Goal: Task Accomplishment & Management: Complete application form

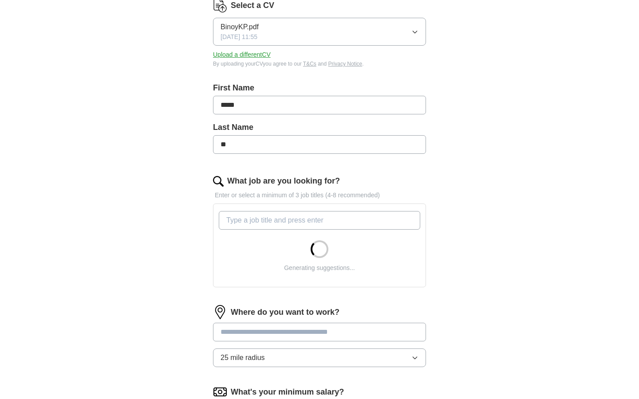
scroll to position [124, 0]
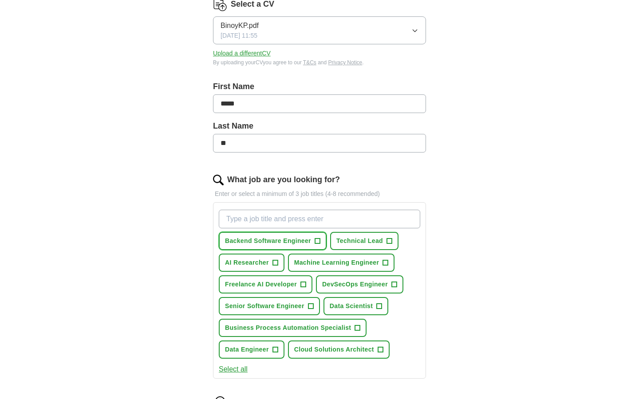
click at [320, 241] on button "Backend Software Engineer +" at bounding box center [273, 241] width 108 height 18
click at [386, 239] on span "+" at bounding box center [388, 241] width 5 height 7
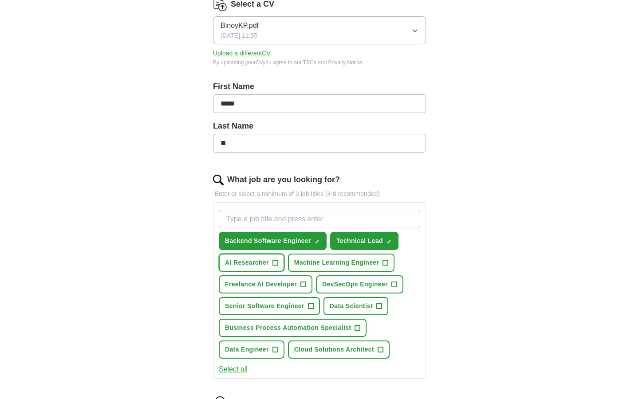
click at [276, 262] on span "+" at bounding box center [274, 262] width 5 height 7
click at [394, 285] on span "+" at bounding box center [393, 284] width 5 height 7
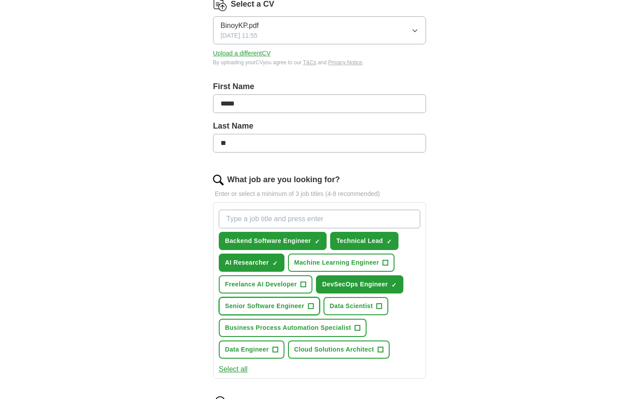
click at [307, 306] on button "Senior Software Engineer +" at bounding box center [269, 306] width 101 height 18
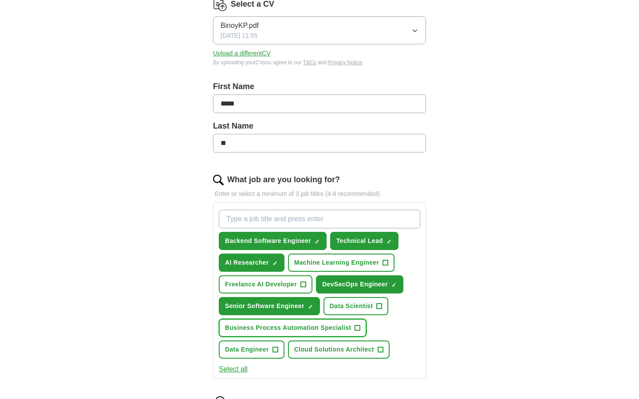
click at [358, 326] on span "+" at bounding box center [357, 328] width 5 height 7
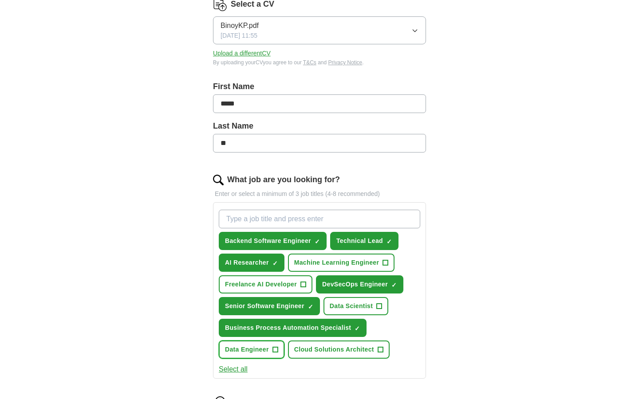
click at [273, 349] on span "+" at bounding box center [274, 349] width 5 height 7
click at [0, 0] on span "×" at bounding box center [0, 0] width 0 height 0
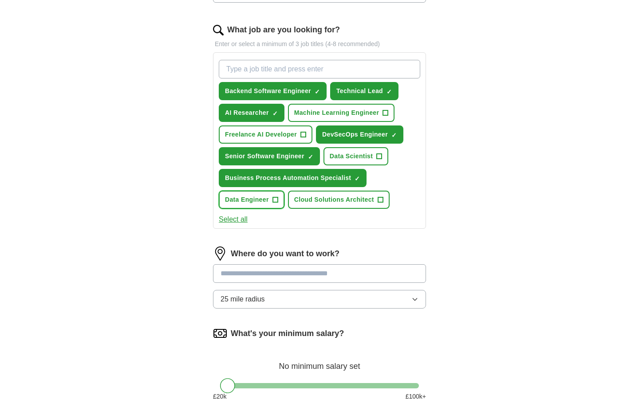
scroll to position [275, 0]
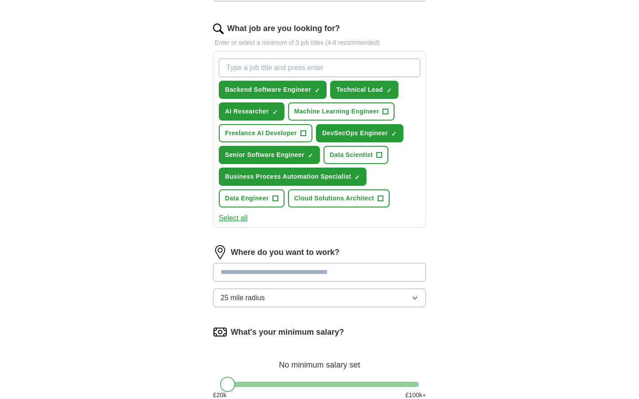
click at [290, 270] on input at bounding box center [319, 272] width 213 height 19
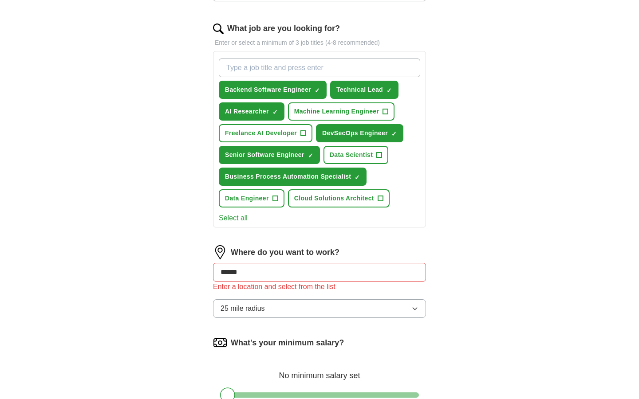
type input "*"
type input "******"
click at [218, 253] on img at bounding box center [220, 252] width 14 height 14
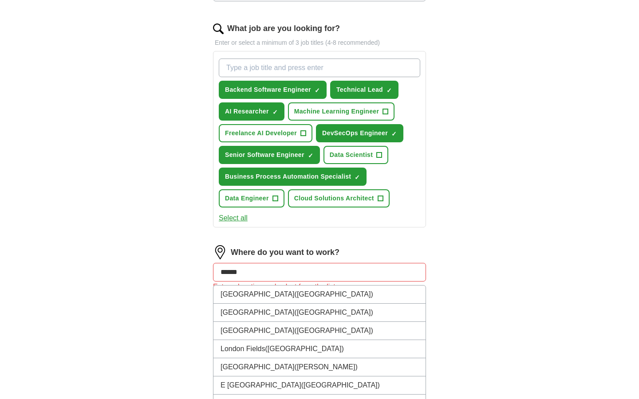
click at [286, 272] on input "******" at bounding box center [319, 272] width 213 height 19
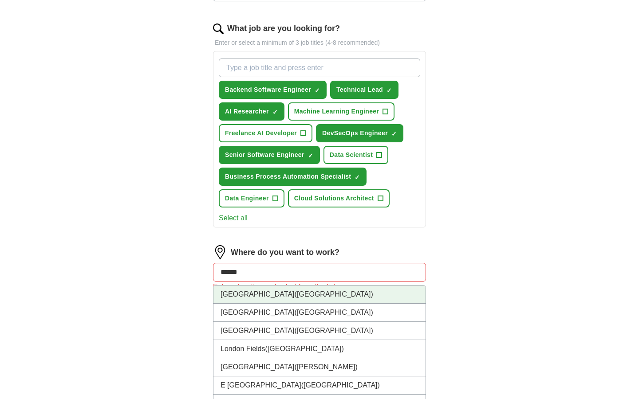
click at [274, 293] on li "[GEOGRAPHIC_DATA] ([GEOGRAPHIC_DATA])" at bounding box center [319, 295] width 212 height 18
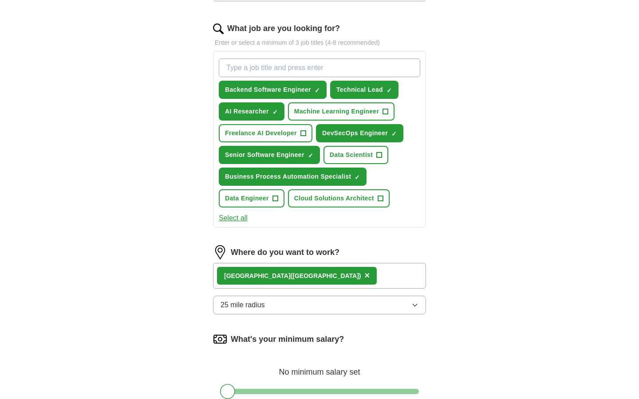
click at [306, 279] on div "[GEOGRAPHIC_DATA] ([GEOGRAPHIC_DATA]) ×" at bounding box center [319, 276] width 213 height 26
click at [310, 269] on div "[GEOGRAPHIC_DATA] ([GEOGRAPHIC_DATA]) ×" at bounding box center [319, 276] width 213 height 26
click at [299, 302] on button "25 mile radius" at bounding box center [319, 305] width 213 height 19
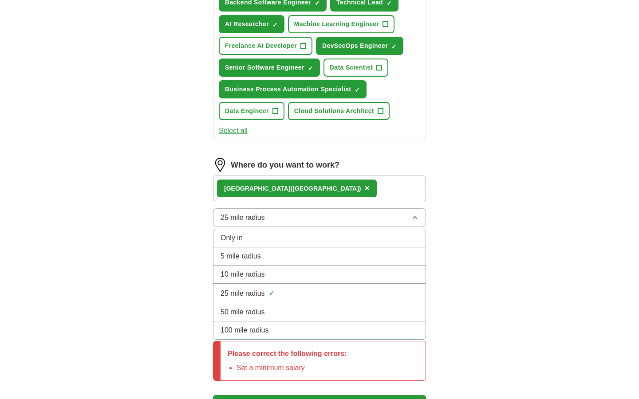
scroll to position [364, 0]
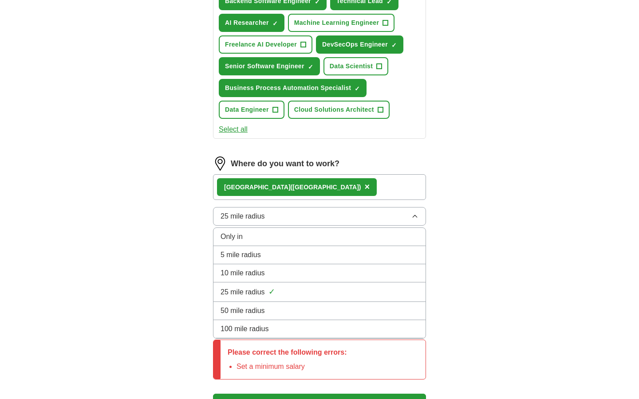
click at [267, 333] on span "100 mile radius" at bounding box center [244, 329] width 48 height 11
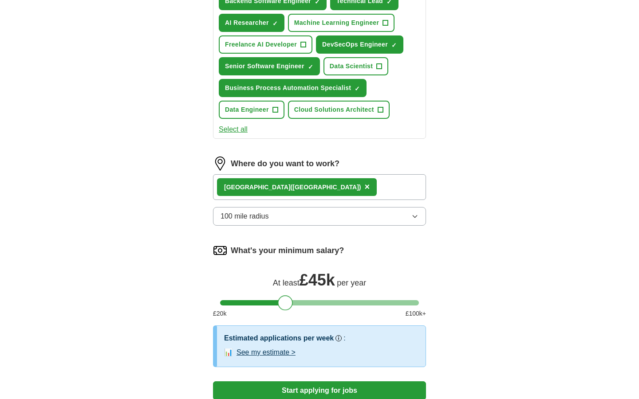
drag, startPoint x: 231, startPoint y: 303, endPoint x: 287, endPoint y: 308, distance: 56.1
click at [287, 309] on div at bounding box center [285, 302] width 15 height 15
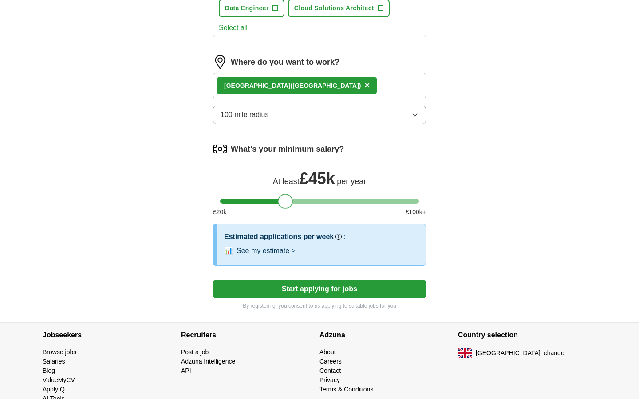
scroll to position [469, 0]
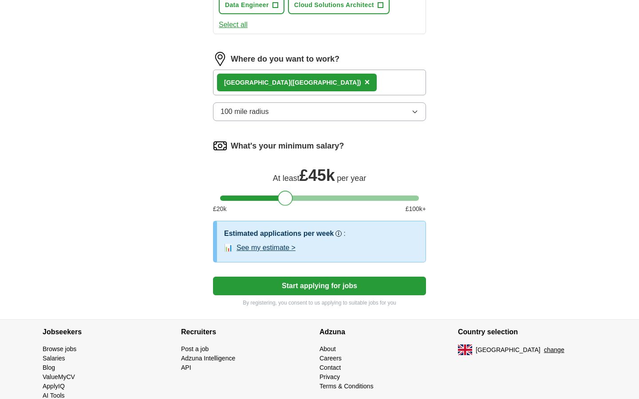
click at [338, 289] on button "Start applying for jobs" at bounding box center [319, 286] width 213 height 19
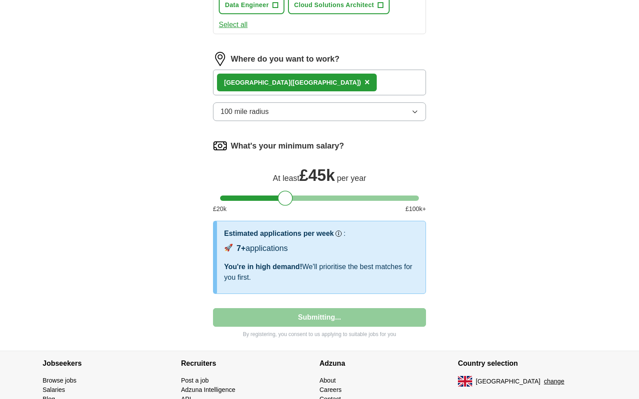
select select "**"
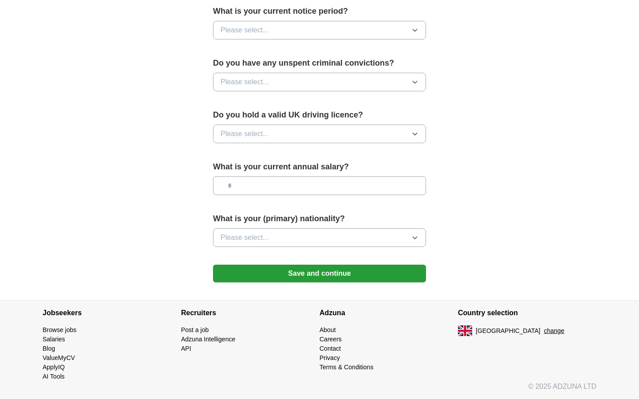
scroll to position [0, 0]
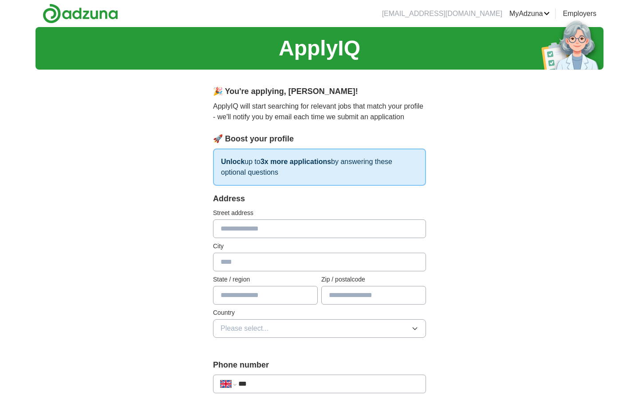
click at [276, 231] on input "text" at bounding box center [319, 229] width 213 height 19
type input "**********"
type input "*******"
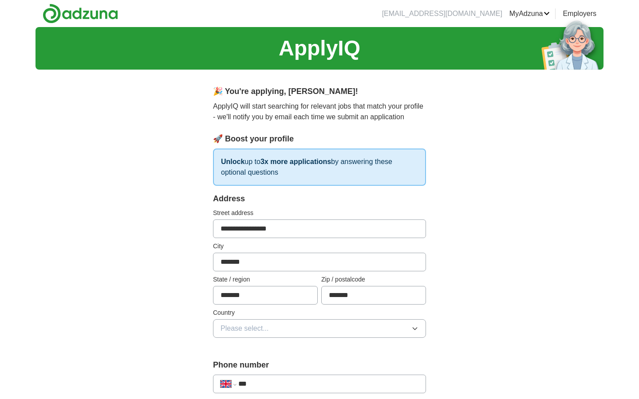
click at [241, 329] on span "Please select..." at bounding box center [244, 328] width 48 height 11
click at [265, 328] on span "Please select..." at bounding box center [244, 328] width 48 height 11
click at [276, 348] on div "[GEOGRAPHIC_DATA]" at bounding box center [319, 349] width 198 height 11
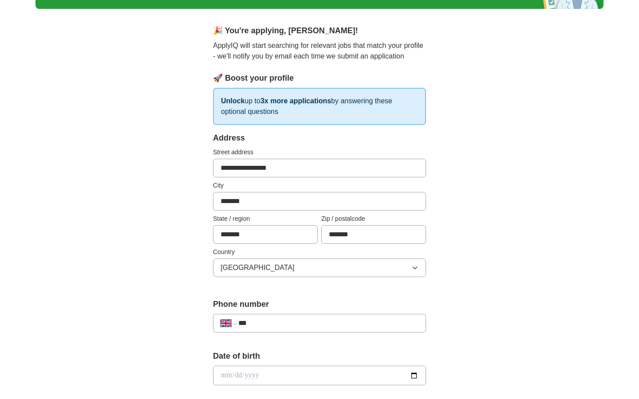
scroll to position [68, 0]
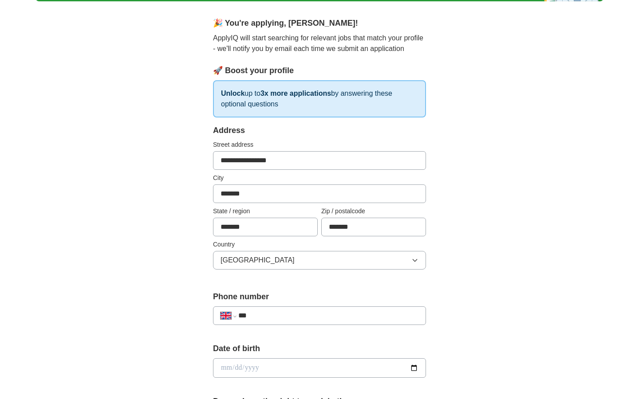
click at [280, 312] on input "***" at bounding box center [328, 315] width 180 height 11
type input "**********"
click at [275, 371] on input "date" at bounding box center [319, 368] width 213 height 20
type input "**********"
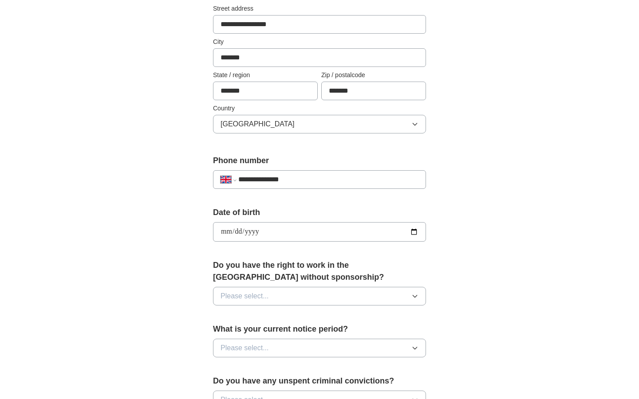
scroll to position [205, 0]
click at [301, 298] on button "Please select..." at bounding box center [319, 295] width 213 height 19
click at [266, 318] on div "Yes" at bounding box center [319, 316] width 198 height 11
click at [257, 349] on span "Please select..." at bounding box center [244, 347] width 48 height 11
click at [249, 372] on div "None" at bounding box center [319, 368] width 198 height 11
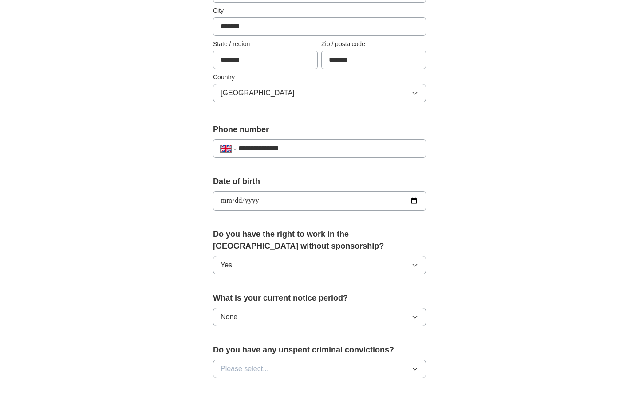
scroll to position [279, 0]
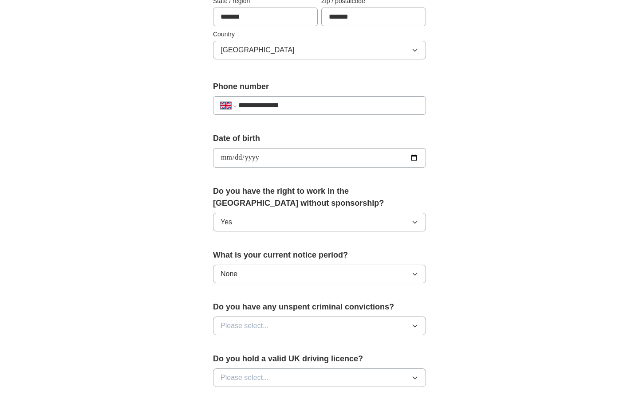
click at [280, 325] on button "Please select..." at bounding box center [319, 326] width 213 height 19
click at [251, 362] on div "No" at bounding box center [319, 364] width 198 height 11
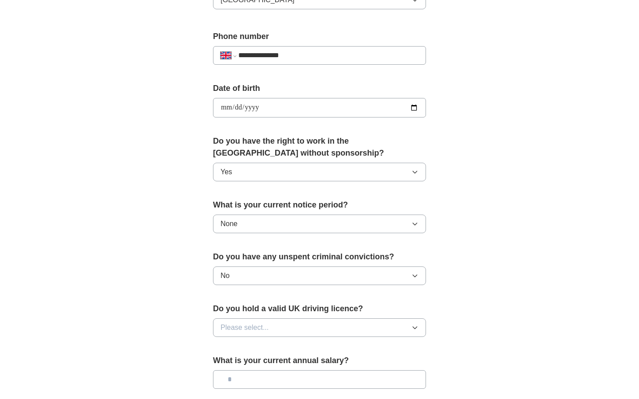
scroll to position [345, 0]
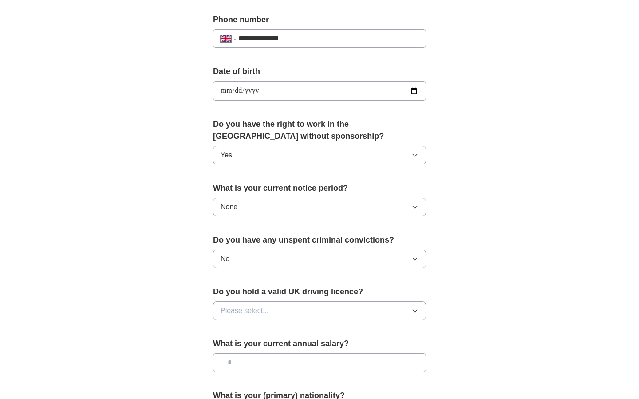
click at [266, 314] on span "Please select..." at bounding box center [244, 311] width 48 height 11
click at [267, 349] on div "No" at bounding box center [319, 349] width 198 height 11
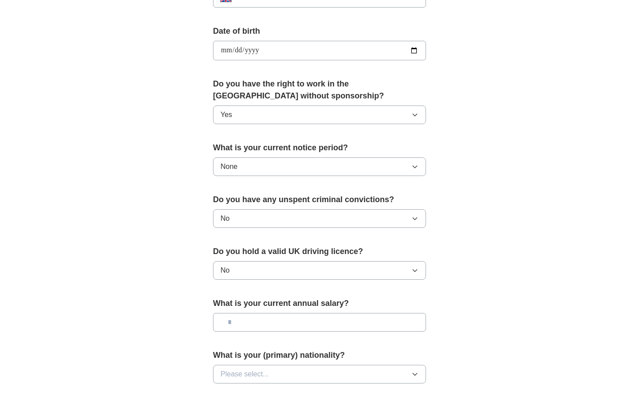
scroll to position [396, 0]
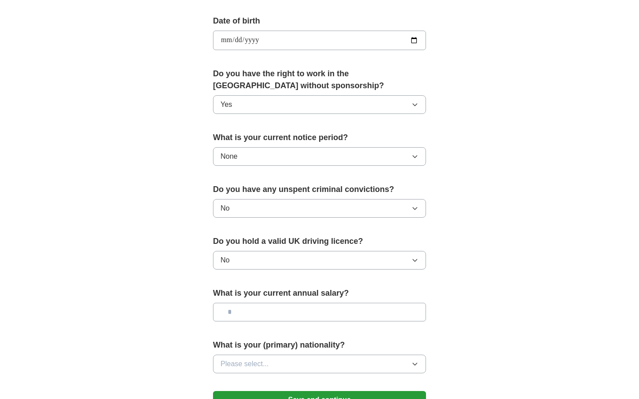
click at [276, 312] on input "text" at bounding box center [319, 312] width 213 height 19
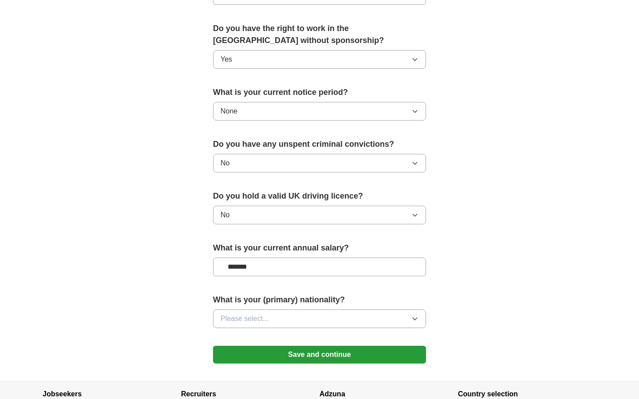
scroll to position [445, 0]
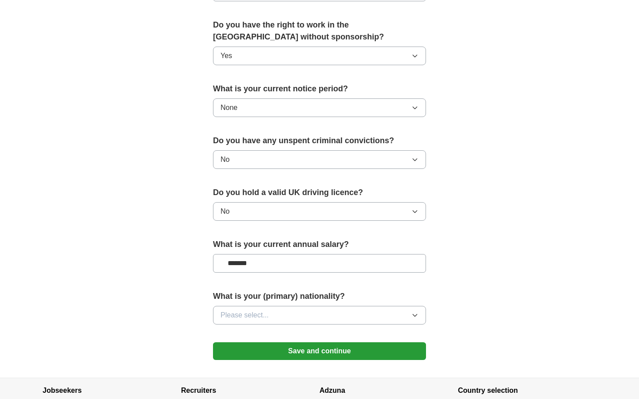
type input "*******"
click at [294, 309] on button "Please select..." at bounding box center [319, 315] width 213 height 19
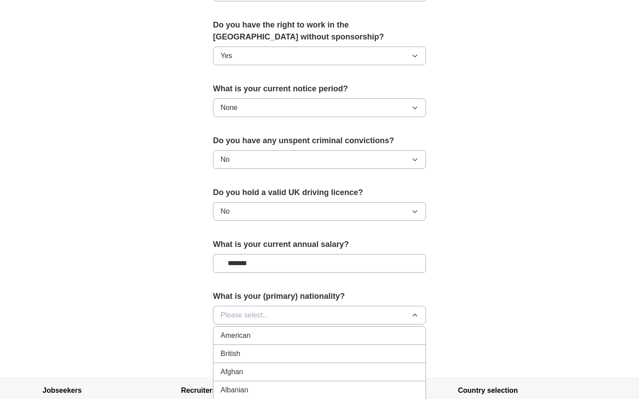
click at [289, 317] on button "Please select..." at bounding box center [319, 315] width 213 height 19
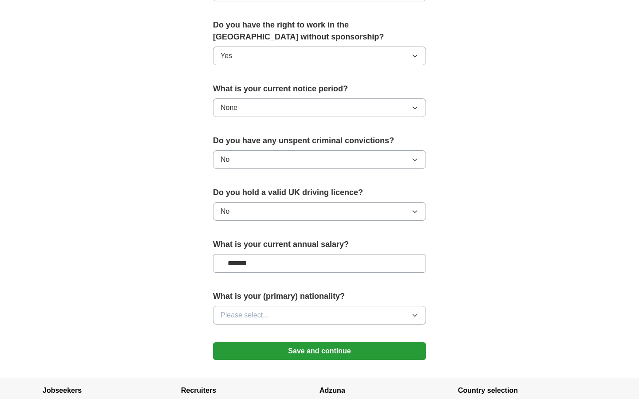
click at [289, 314] on button "Please select..." at bounding box center [319, 315] width 213 height 19
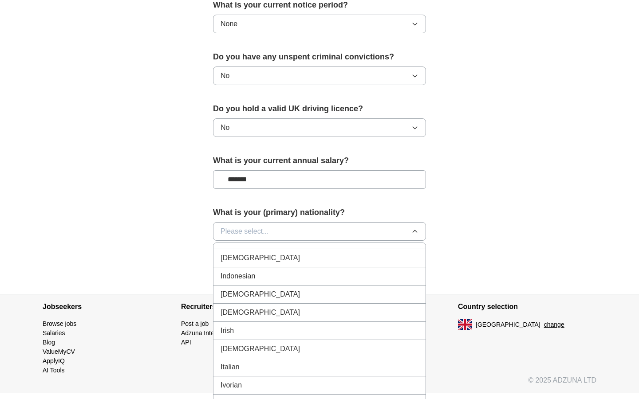
scroll to position [1447, 0]
click at [243, 261] on div "[DEMOGRAPHIC_DATA]" at bounding box center [319, 259] width 198 height 11
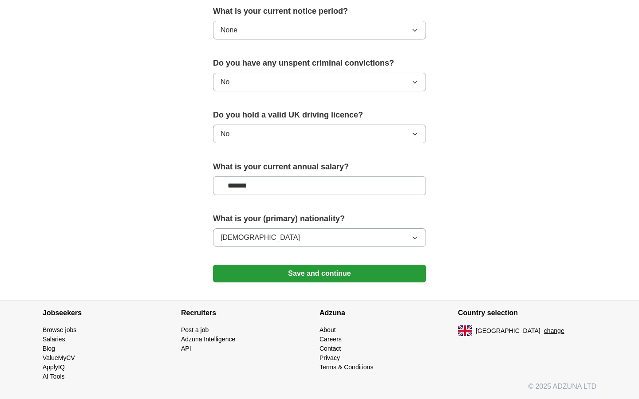
click at [277, 281] on button "Save and continue" at bounding box center [319, 274] width 213 height 18
